Goal: Information Seeking & Learning: Find contact information

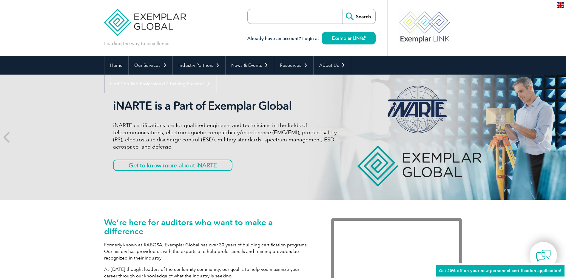
click at [254, 17] on input "search" at bounding box center [282, 16] width 63 height 14
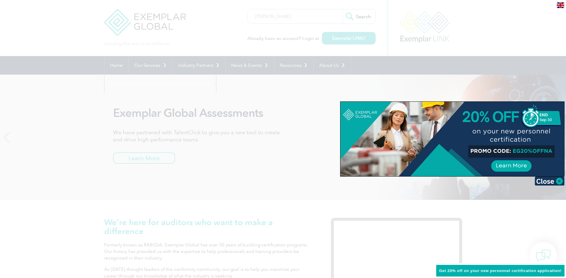
click at [360, 15] on div at bounding box center [283, 139] width 566 height 278
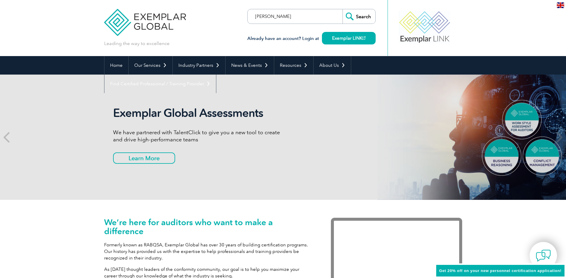
click at [275, 15] on input "anthony cilla" at bounding box center [282, 16] width 63 height 14
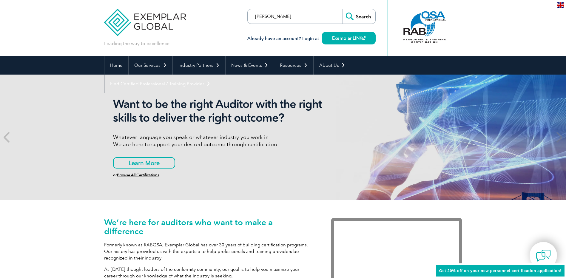
type input "anthony chilla"
click at [361, 15] on input "Search" at bounding box center [359, 16] width 33 height 14
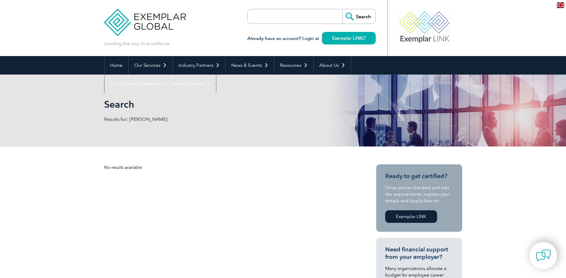
click at [254, 16] on input "search" at bounding box center [282, 16] width 63 height 14
type input "Chila"
click at [355, 13] on input "Search" at bounding box center [359, 16] width 33 height 14
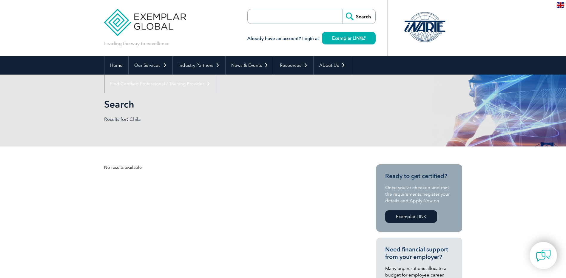
click at [258, 16] on input "search" at bounding box center [282, 16] width 63 height 14
type input "Anthony Chila"
click at [356, 19] on input "Search" at bounding box center [359, 16] width 33 height 14
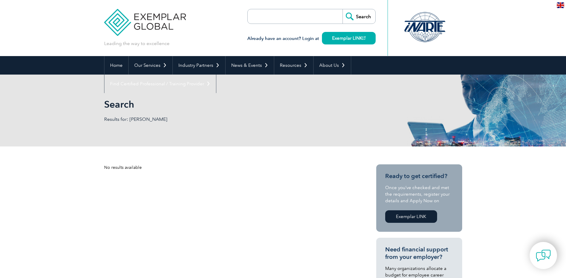
click at [268, 19] on input "search" at bounding box center [282, 16] width 63 height 14
type input "[PERSON_NAME]"
click at [361, 18] on input "Search" at bounding box center [359, 16] width 33 height 14
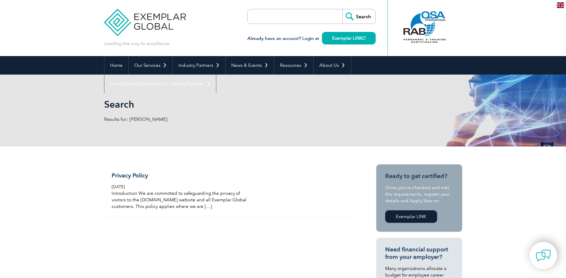
click at [254, 13] on input "search" at bounding box center [282, 16] width 63 height 14
click at [266, 19] on input "search" at bounding box center [282, 16] width 63 height 14
type input "[PERSON_NAME]"
click at [366, 13] on input "Search" at bounding box center [359, 16] width 33 height 14
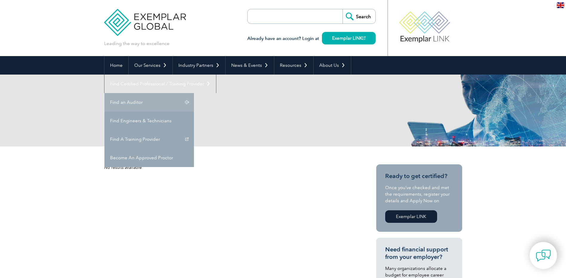
click at [194, 93] on link "Find an Auditor" at bounding box center [149, 102] width 90 height 19
